Goal: Task Accomplishment & Management: Manage account settings

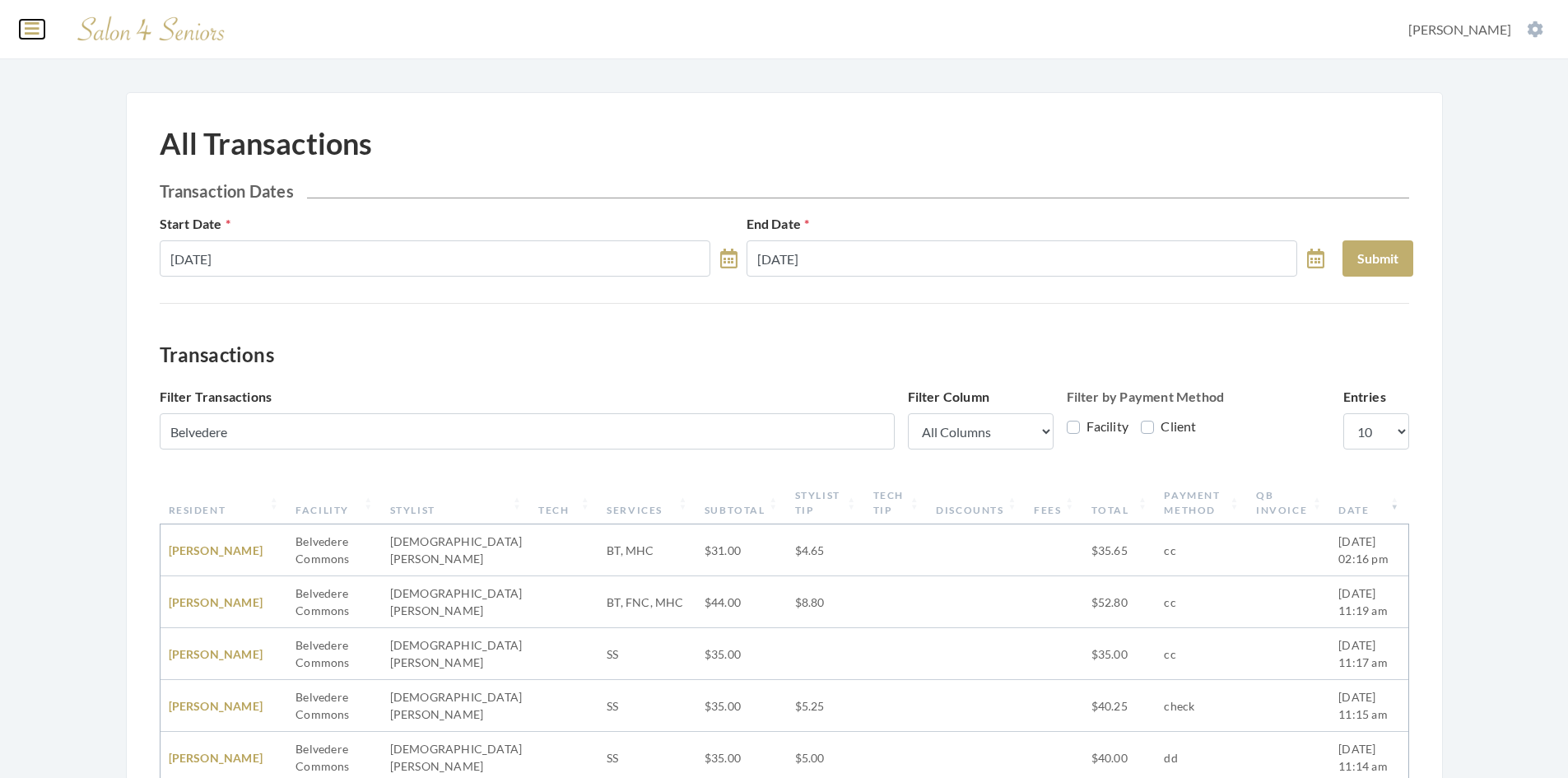
click at [29, 31] on icon at bounding box center [32, 28] width 15 height 17
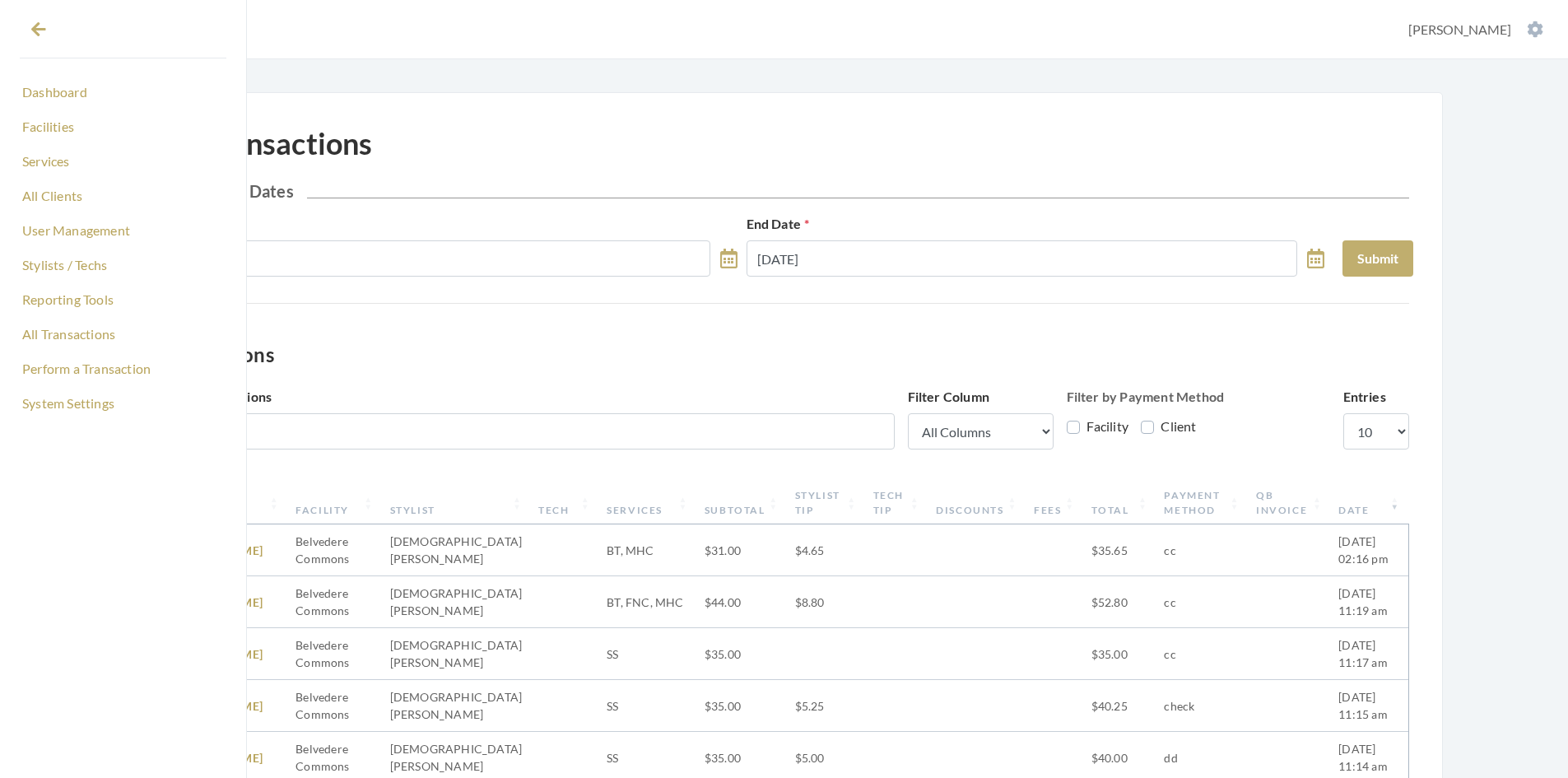
click at [399, 22] on section "Dashboard Facilities Services All Clients User Management Stylists / Techs Repo…" at bounding box center [784, 30] width 1568 height 60
click at [80, 198] on link "All Clients" at bounding box center [124, 196] width 207 height 28
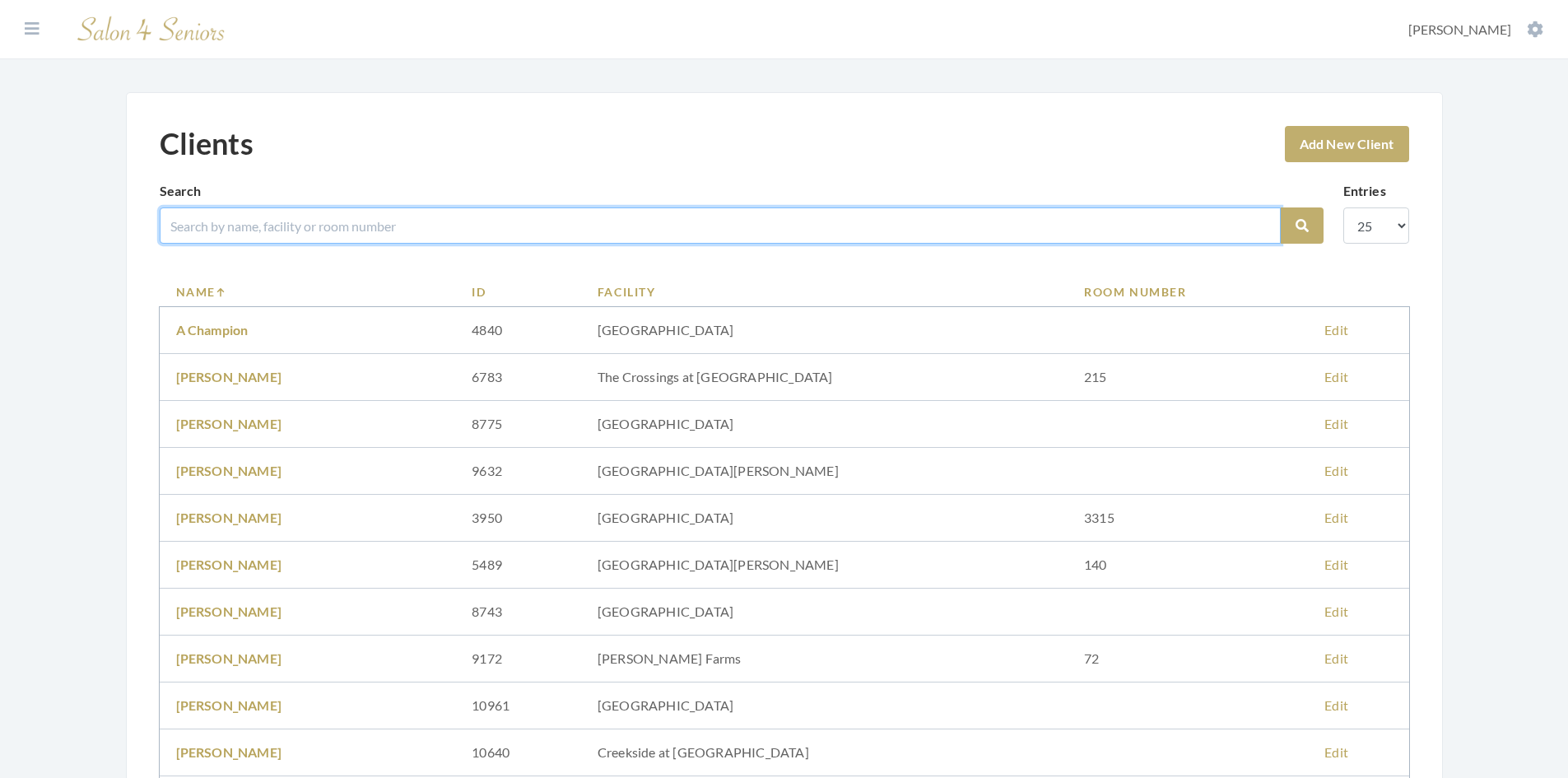
click at [238, 229] on input "search" at bounding box center [720, 225] width 1121 height 36
type input "davis"
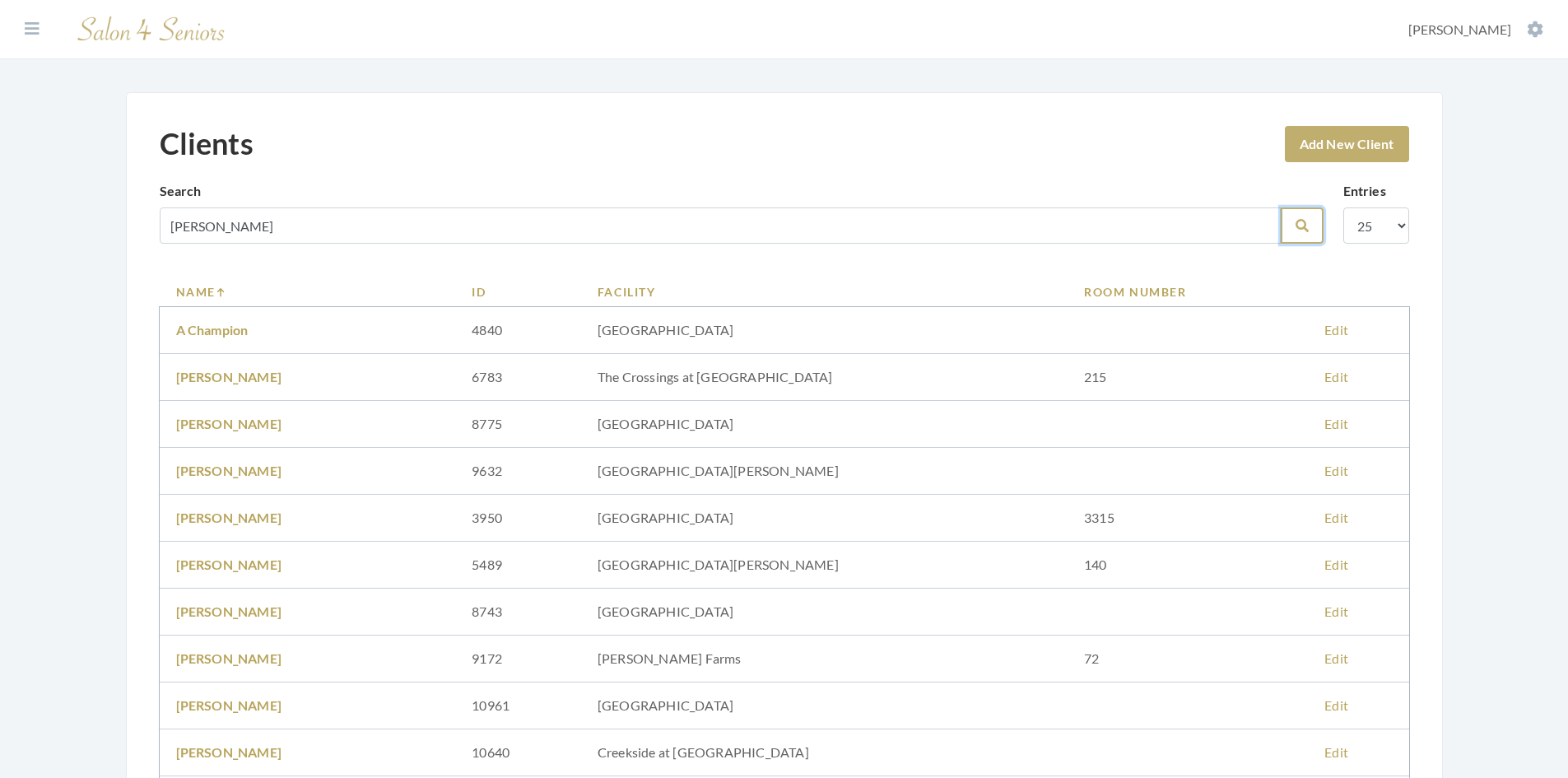
click at [1314, 226] on button "Search" at bounding box center [1302, 225] width 43 height 36
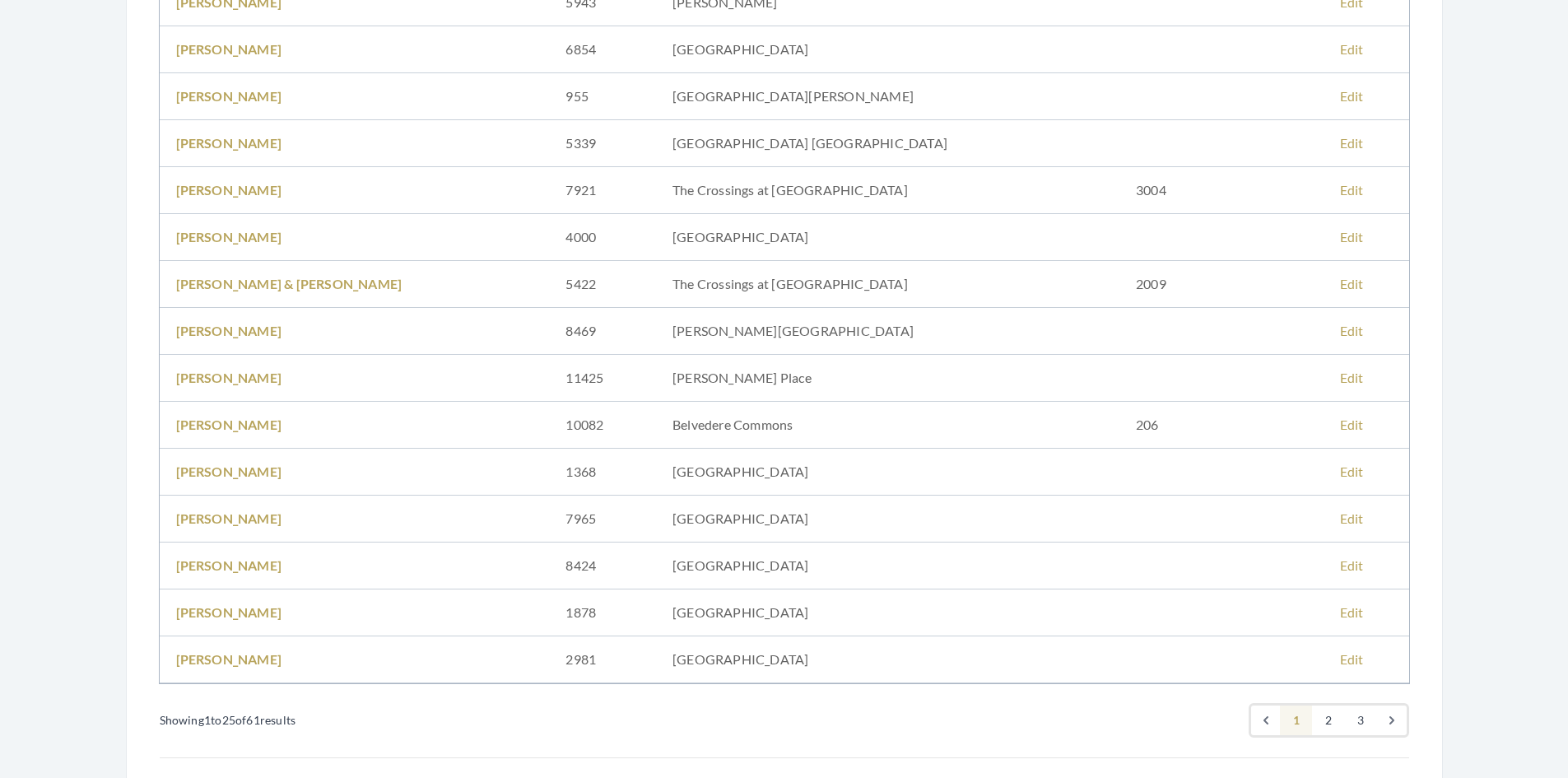
scroll to position [824, 0]
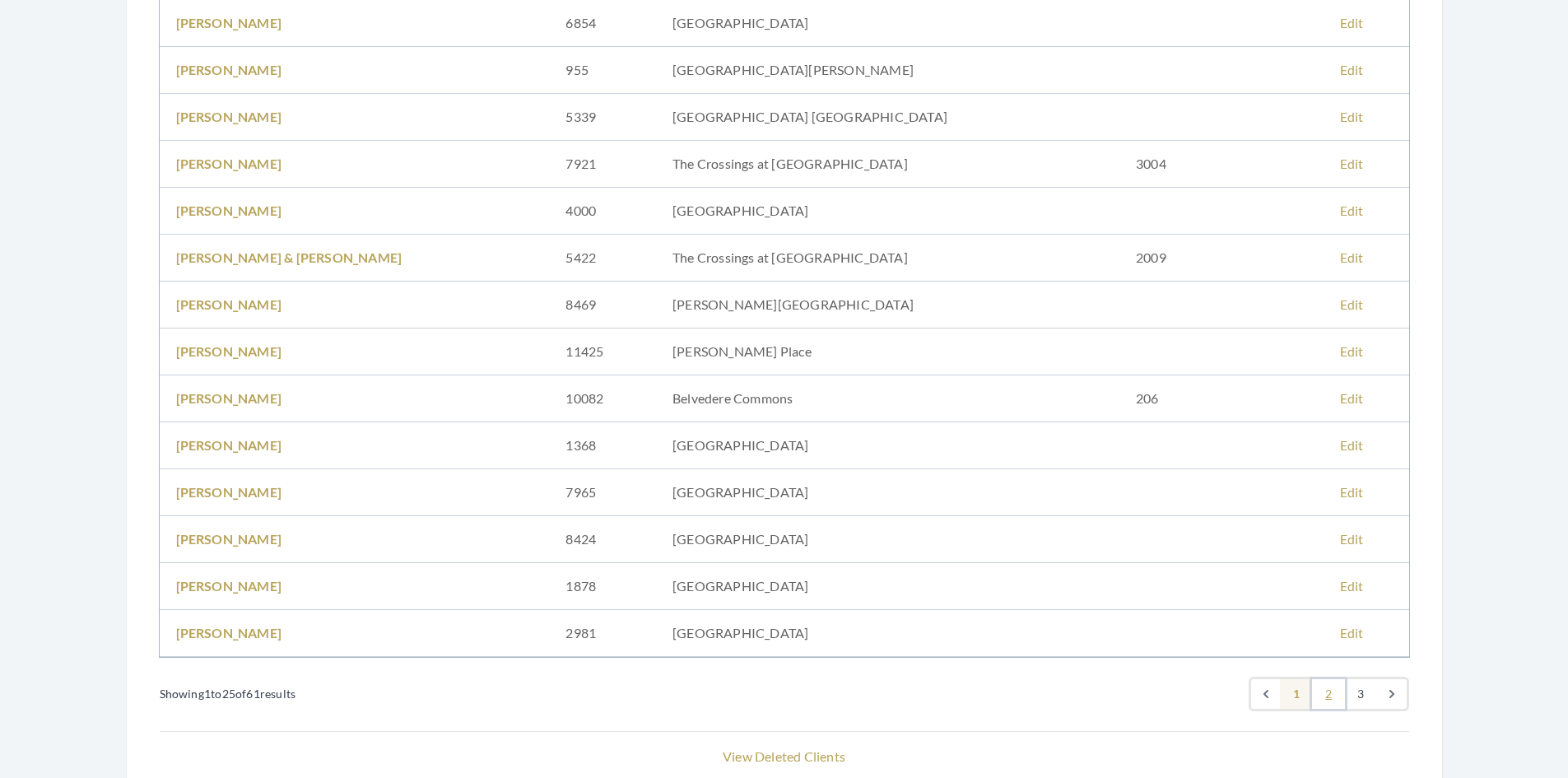
click at [1326, 697] on link "2" at bounding box center [1329, 694] width 33 height 30
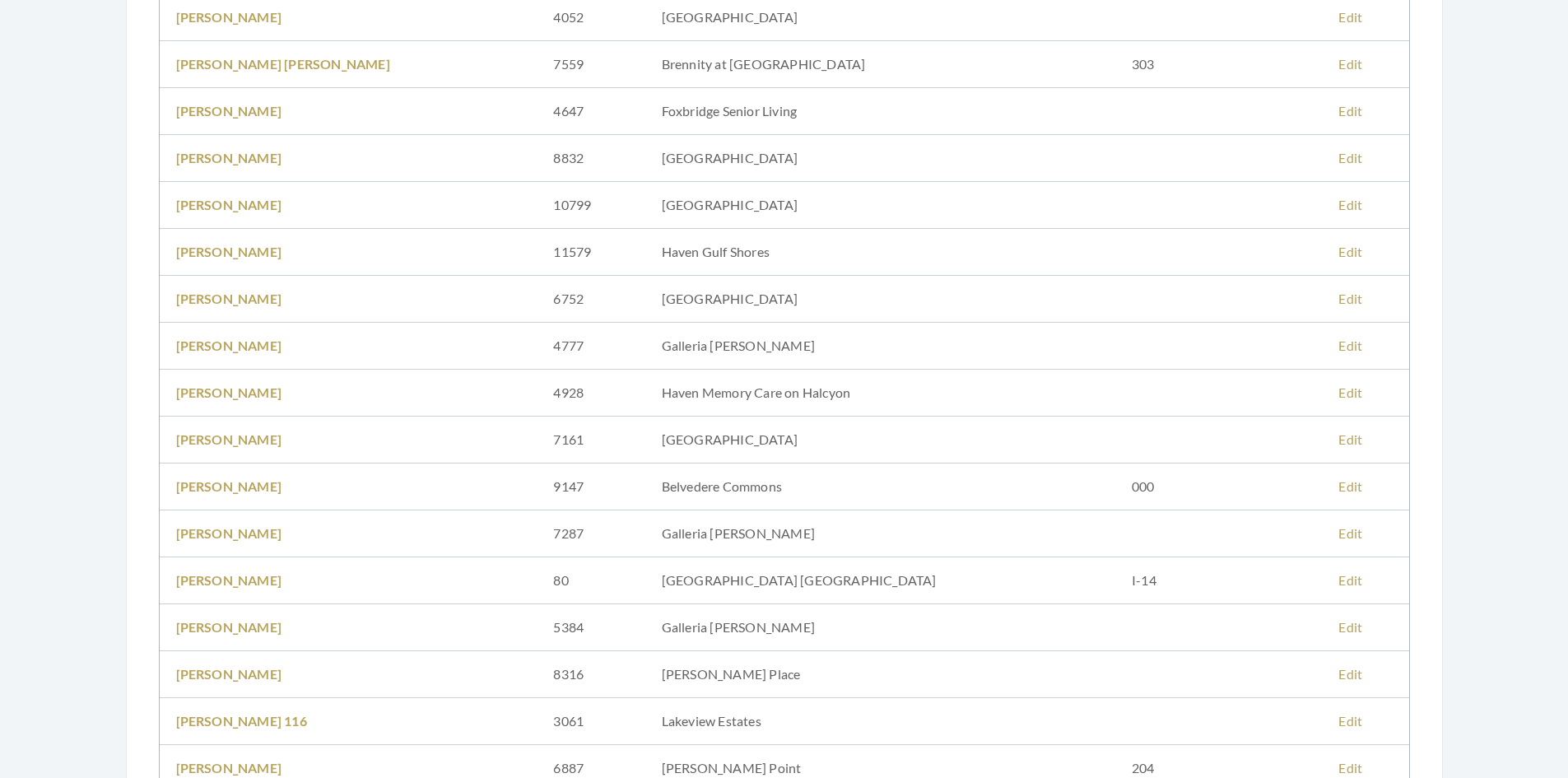
scroll to position [576, 0]
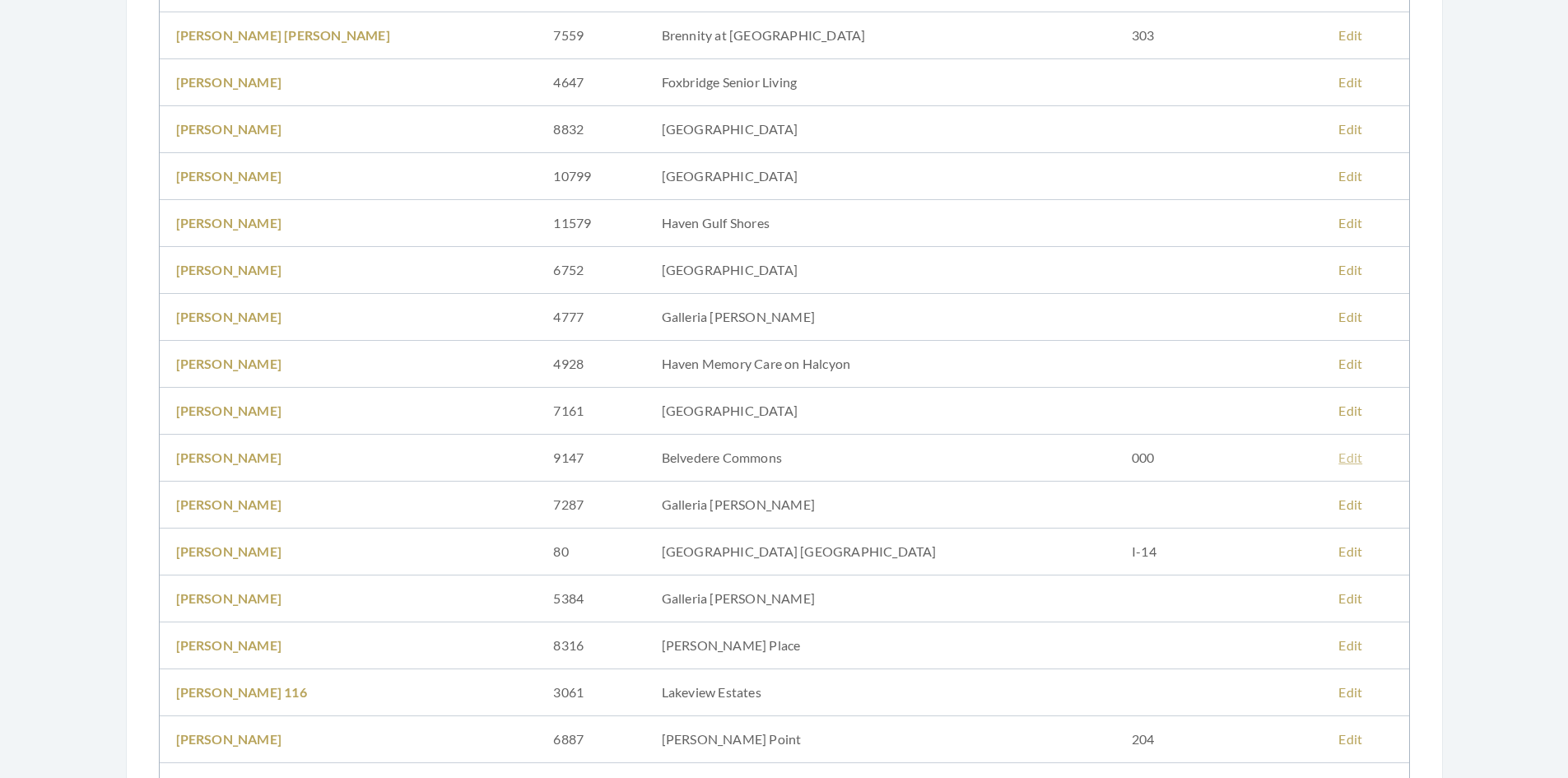
click at [1338, 459] on link "Edit" at bounding box center [1350, 457] width 24 height 16
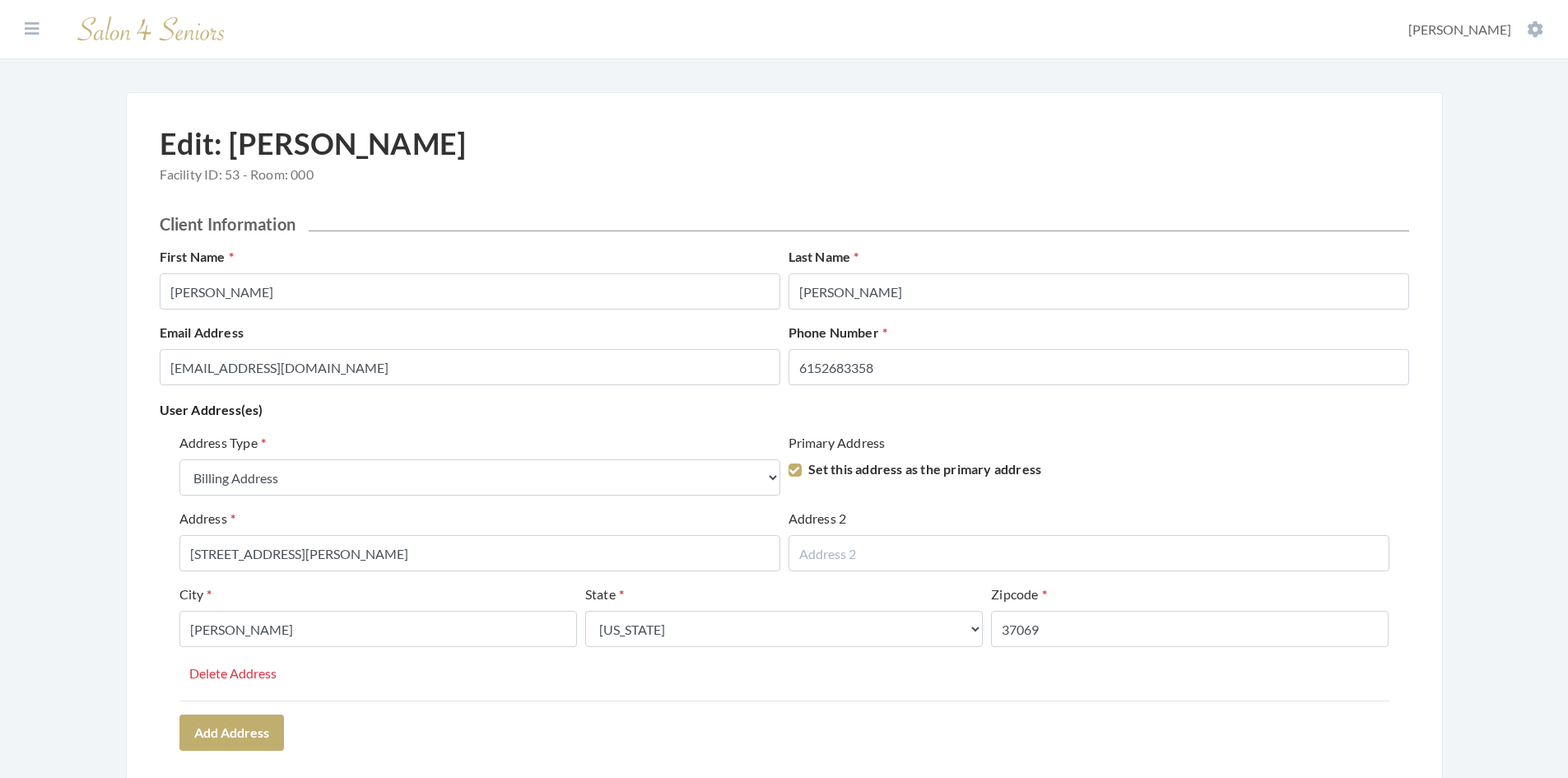
select select "billing"
select select "tn"
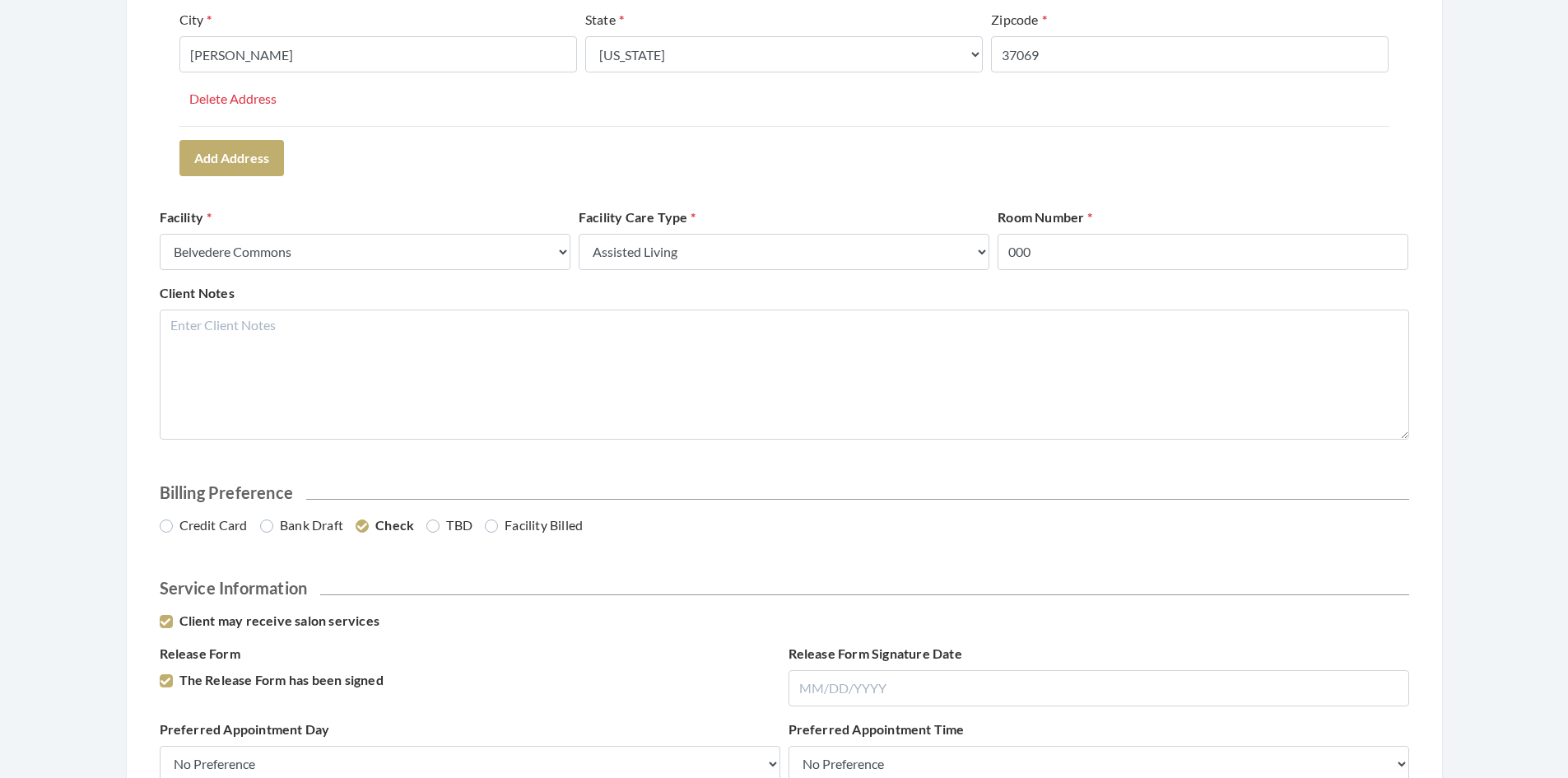
scroll to position [576, 0]
click at [164, 532] on label "Credit Card" at bounding box center [203, 523] width 88 height 20
radio input "true"
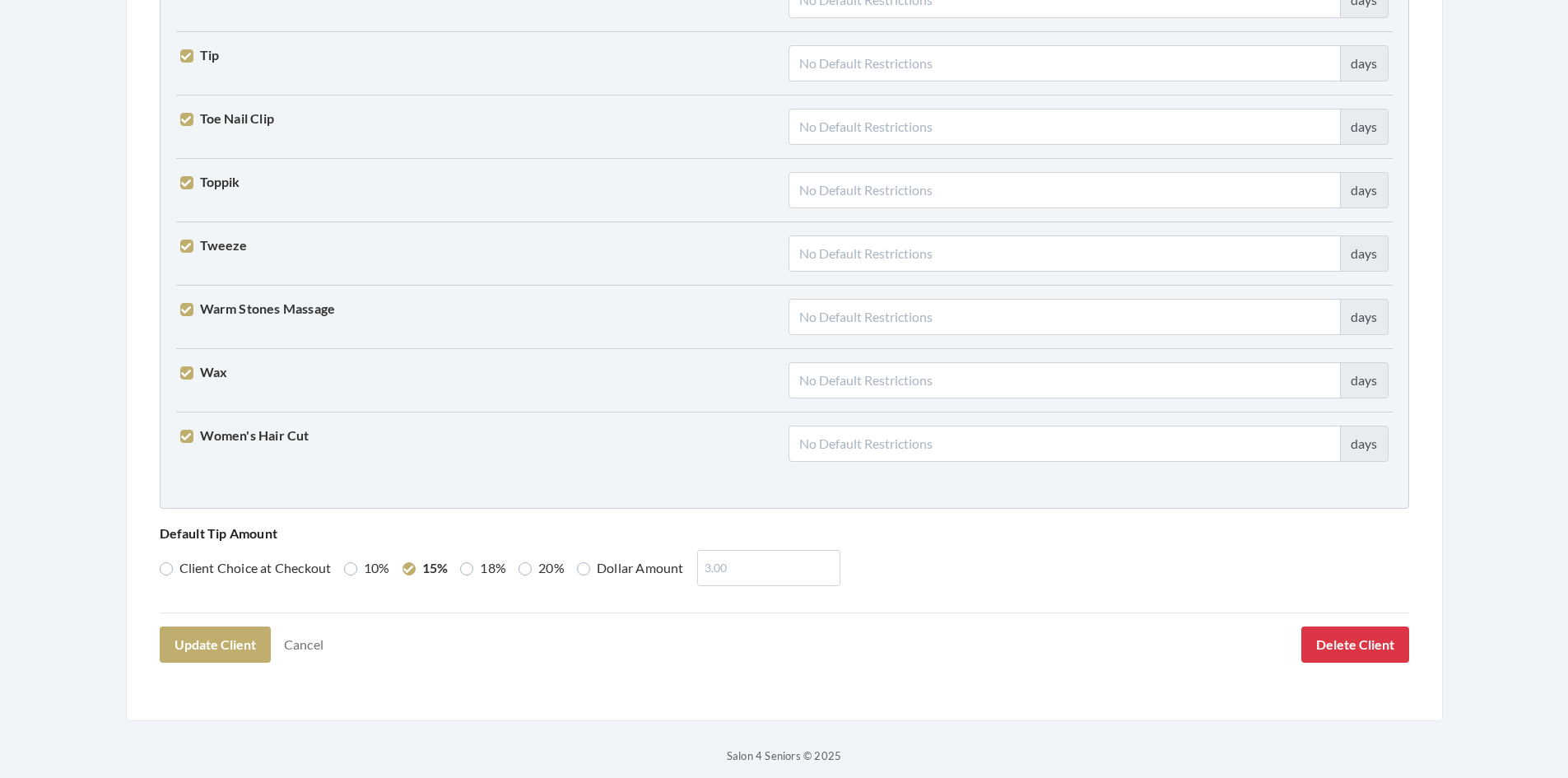
scroll to position [4056, 0]
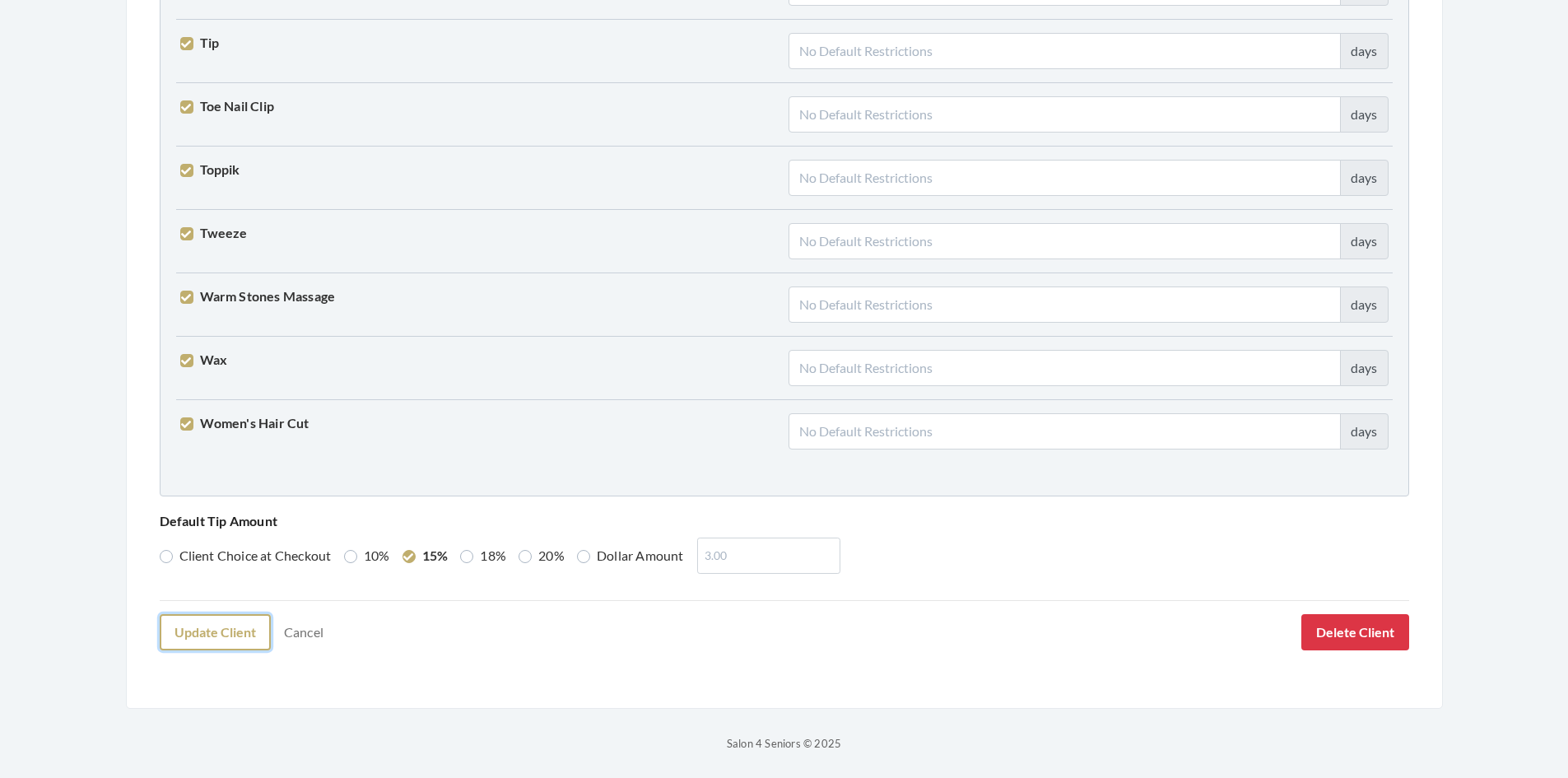
click at [245, 637] on button "Update Client" at bounding box center [215, 632] width 111 height 36
